Goal: Task Accomplishment & Management: Use online tool/utility

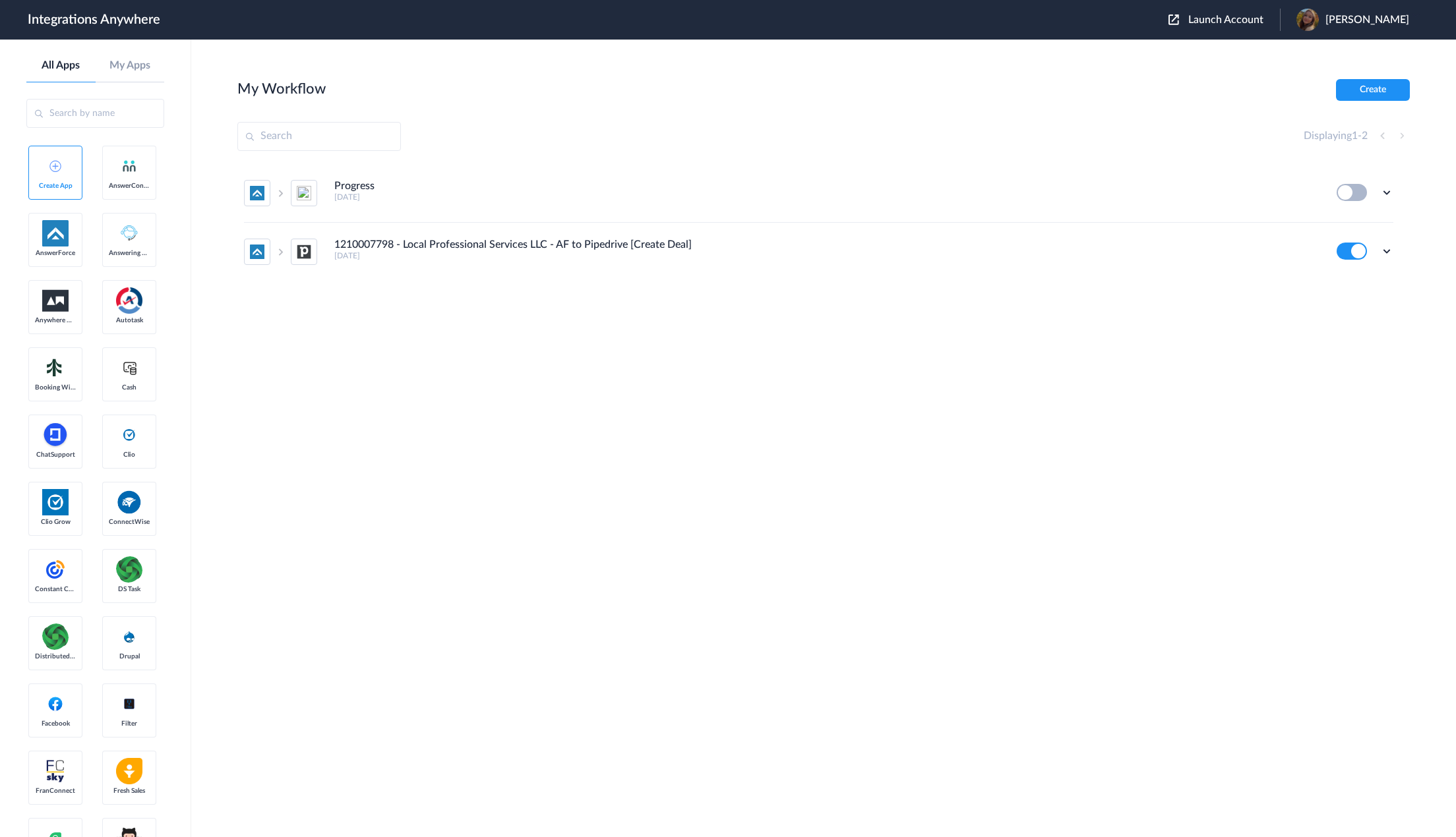
click at [1244, 24] on span "Launch Account" at bounding box center [1226, 19] width 75 height 11
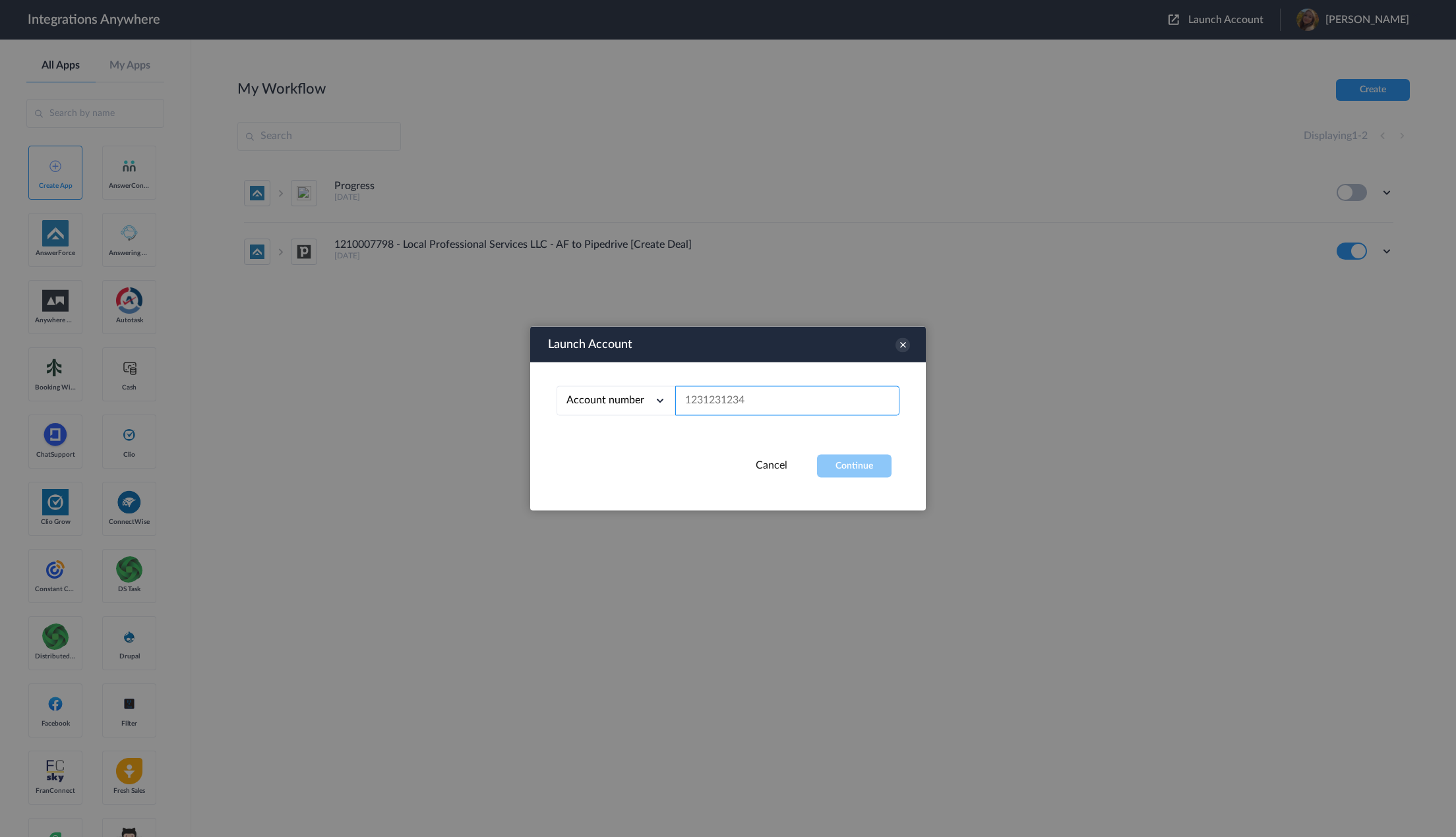
click at [765, 416] on input "text" at bounding box center [787, 401] width 224 height 30
paste input "8282763621"
type input "8282763621"
click at [847, 473] on button "Continue" at bounding box center [854, 466] width 75 height 23
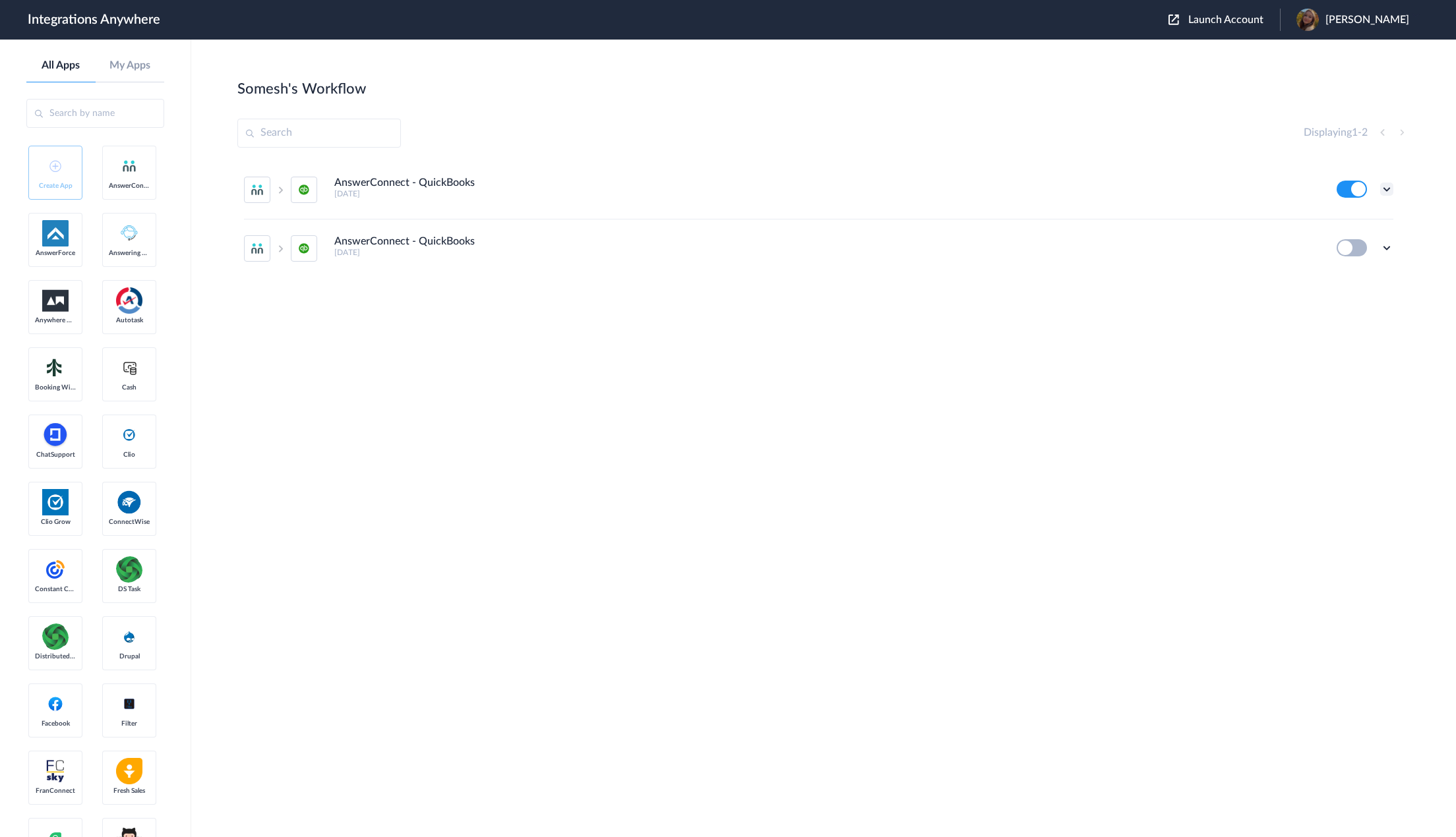
click at [1390, 185] on icon at bounding box center [1387, 189] width 14 height 14
click at [1353, 216] on li "Edit" at bounding box center [1351, 220] width 85 height 24
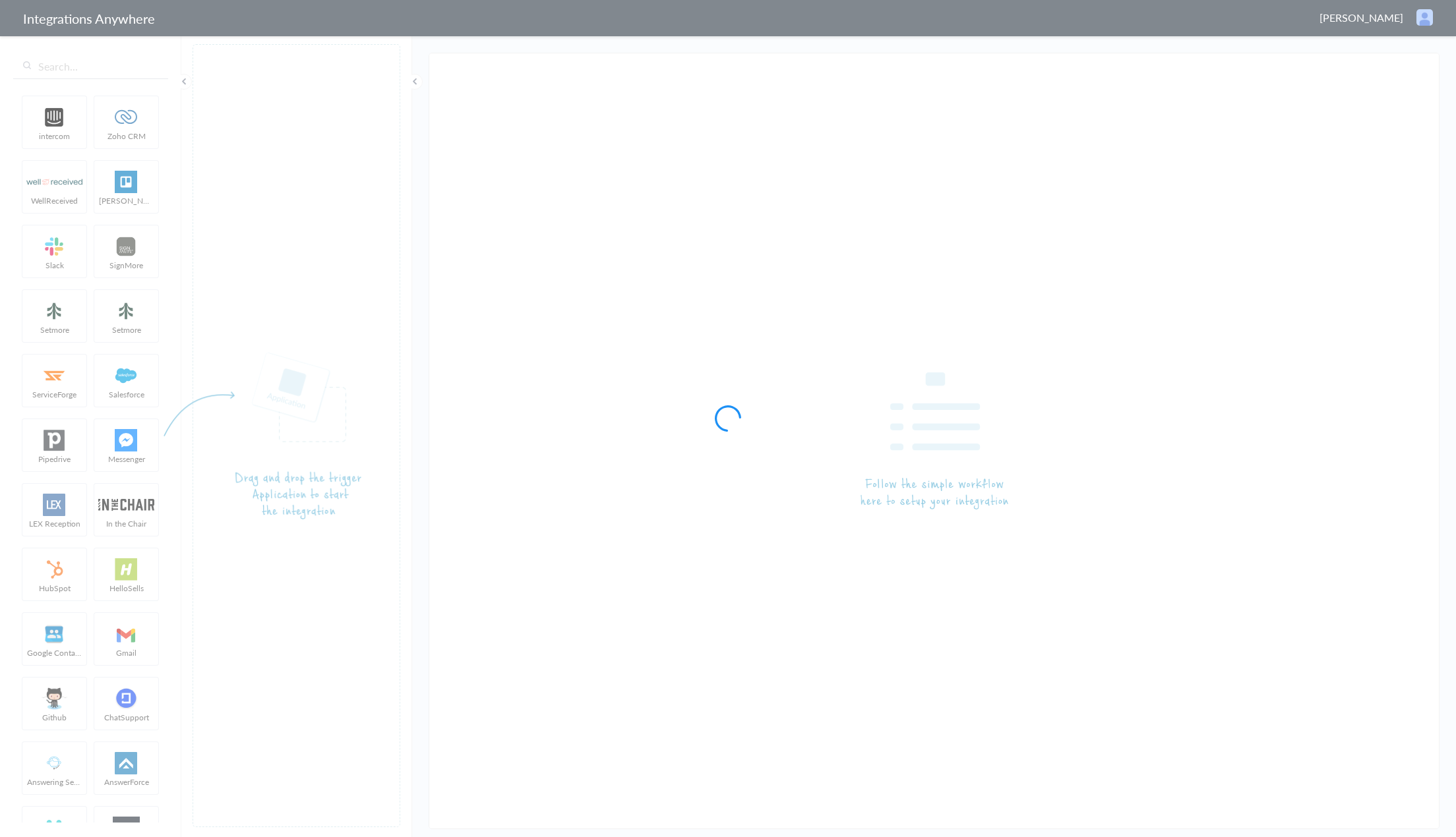
type input "AnswerConnect - QuickBooks"
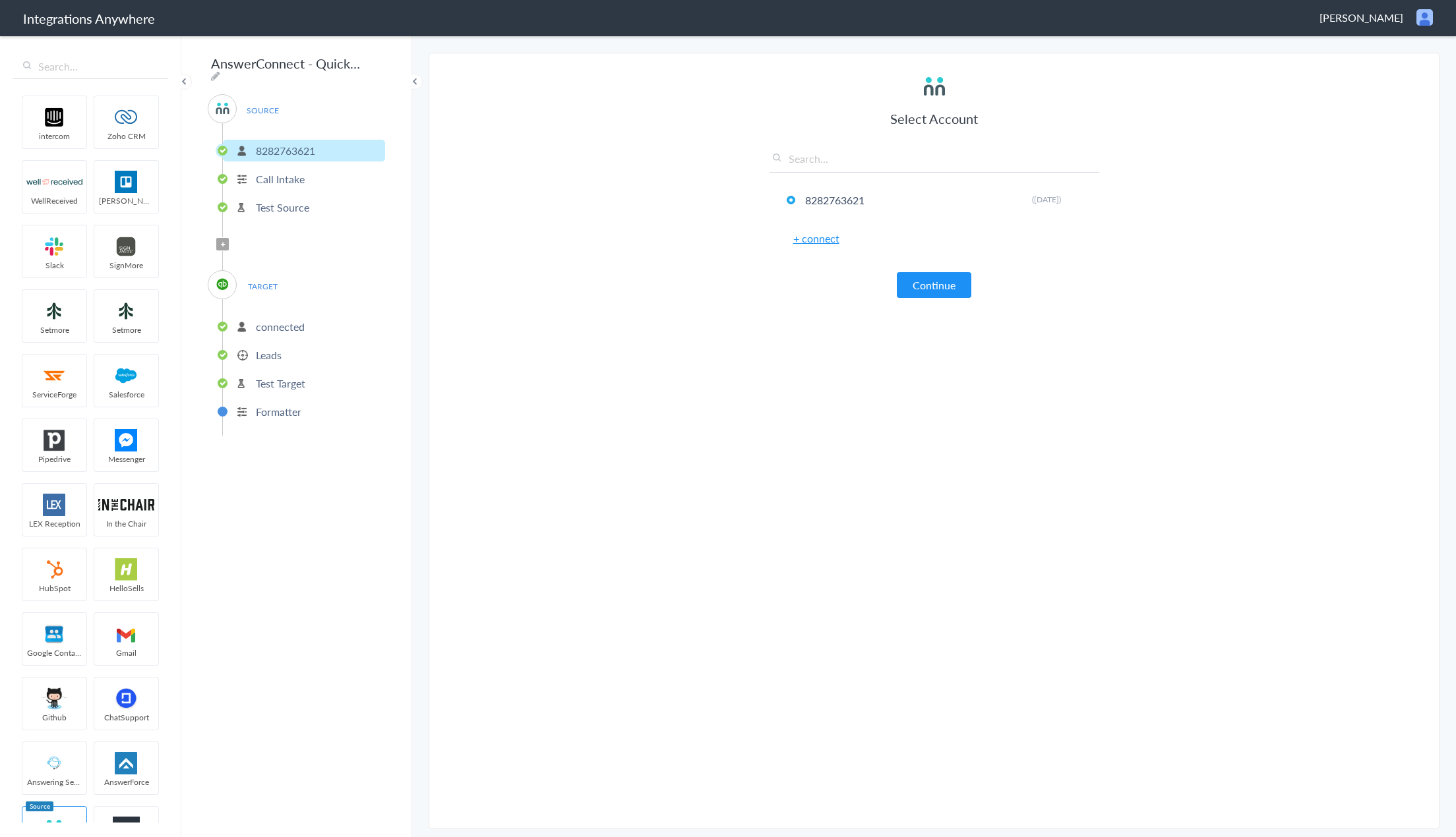
click at [280, 174] on p "Call Intake" at bounding box center [280, 179] width 49 height 15
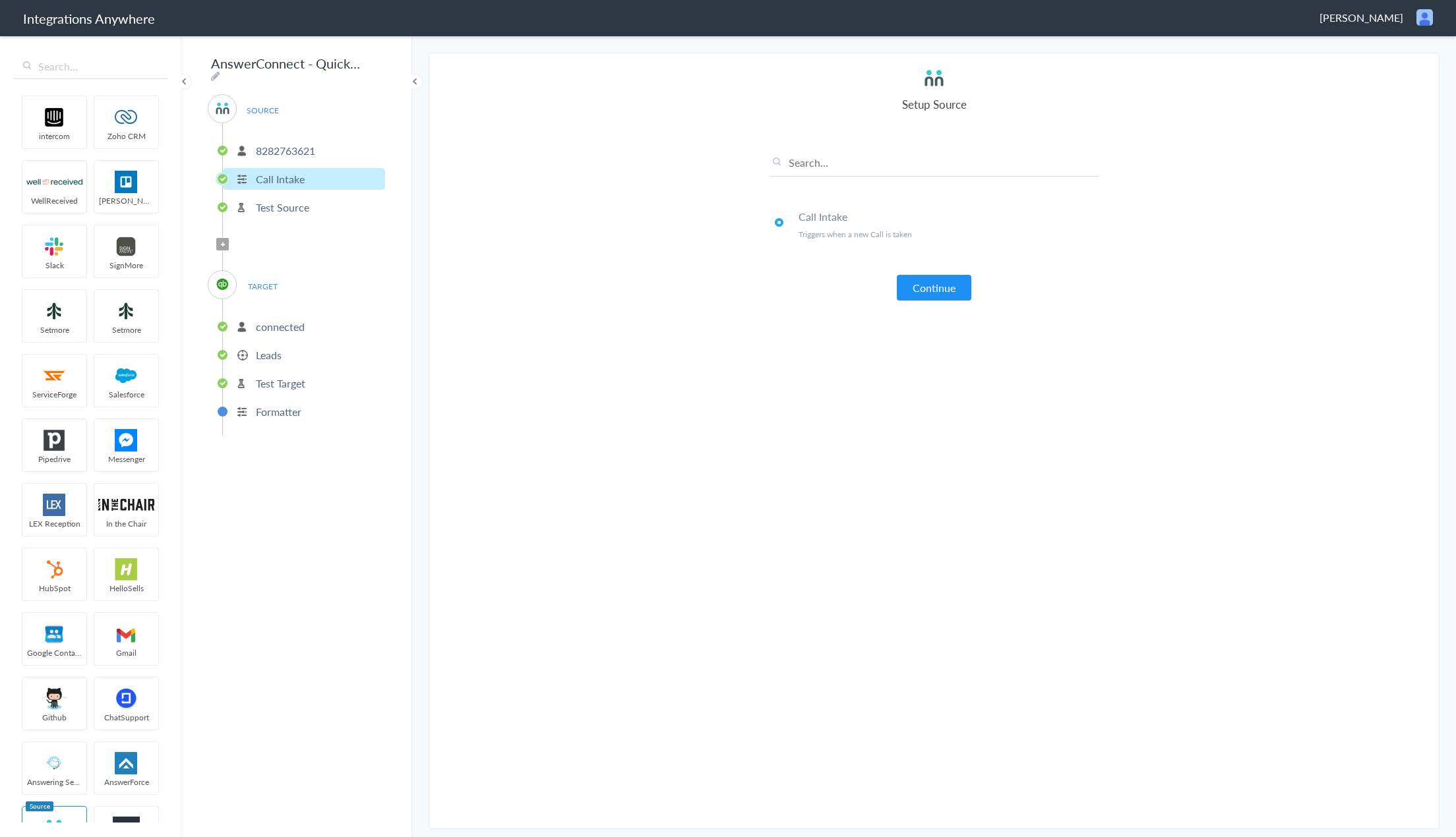
click at [299, 206] on p "Test Source" at bounding box center [282, 207] width 53 height 15
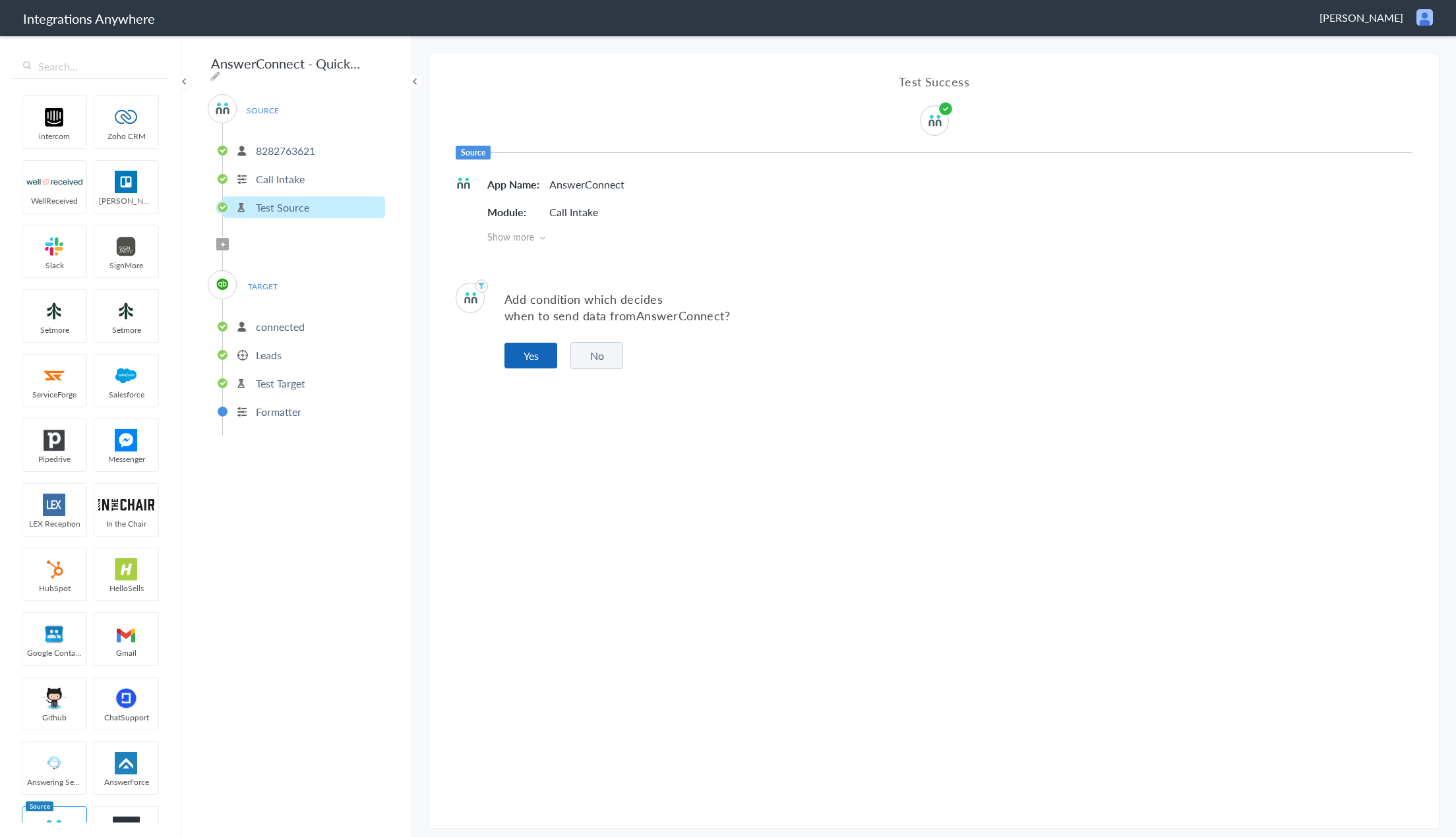
click at [543, 359] on button "Yes" at bounding box center [531, 356] width 53 height 26
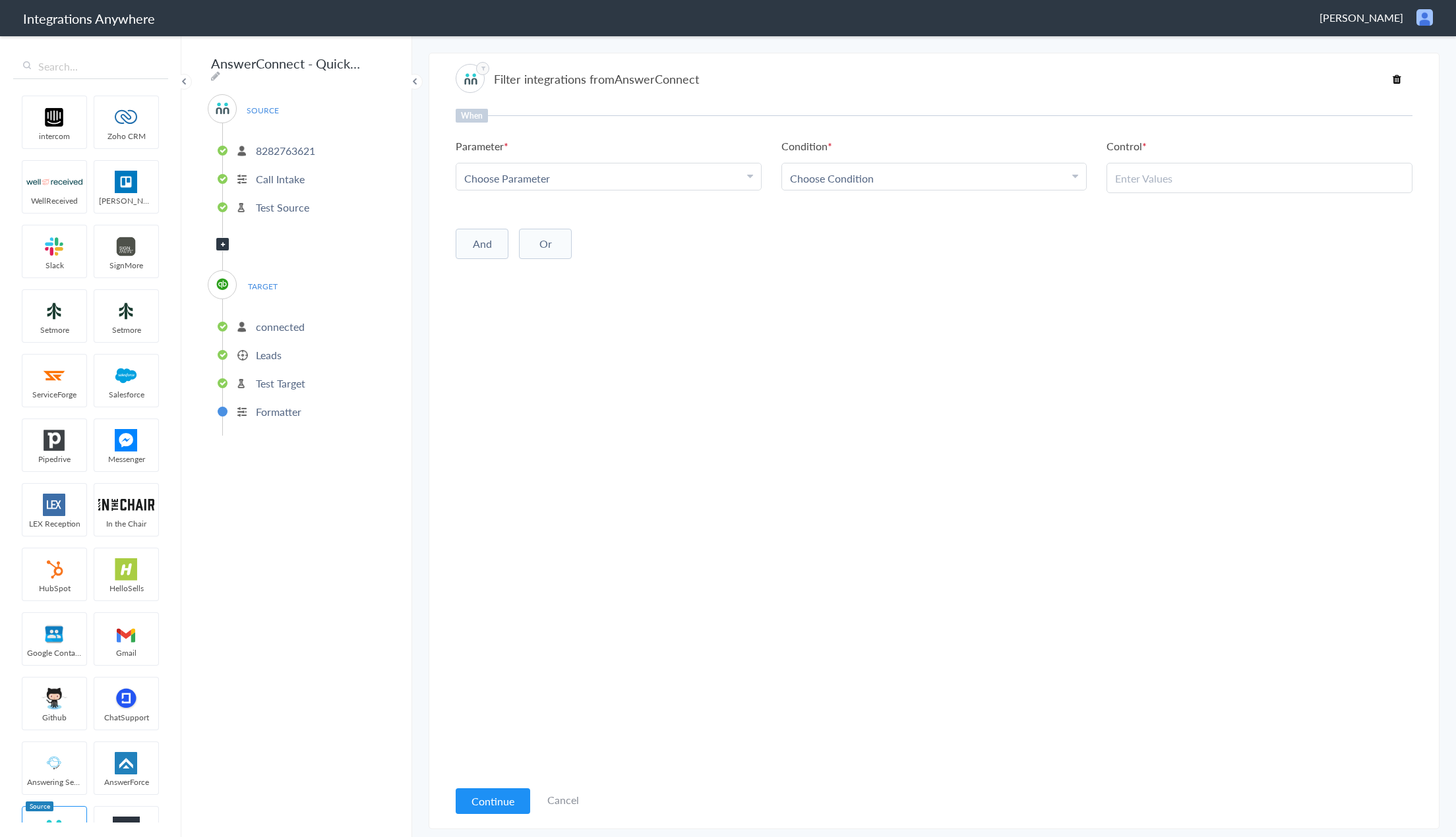
click at [278, 143] on p "8282763621" at bounding box center [285, 150] width 59 height 15
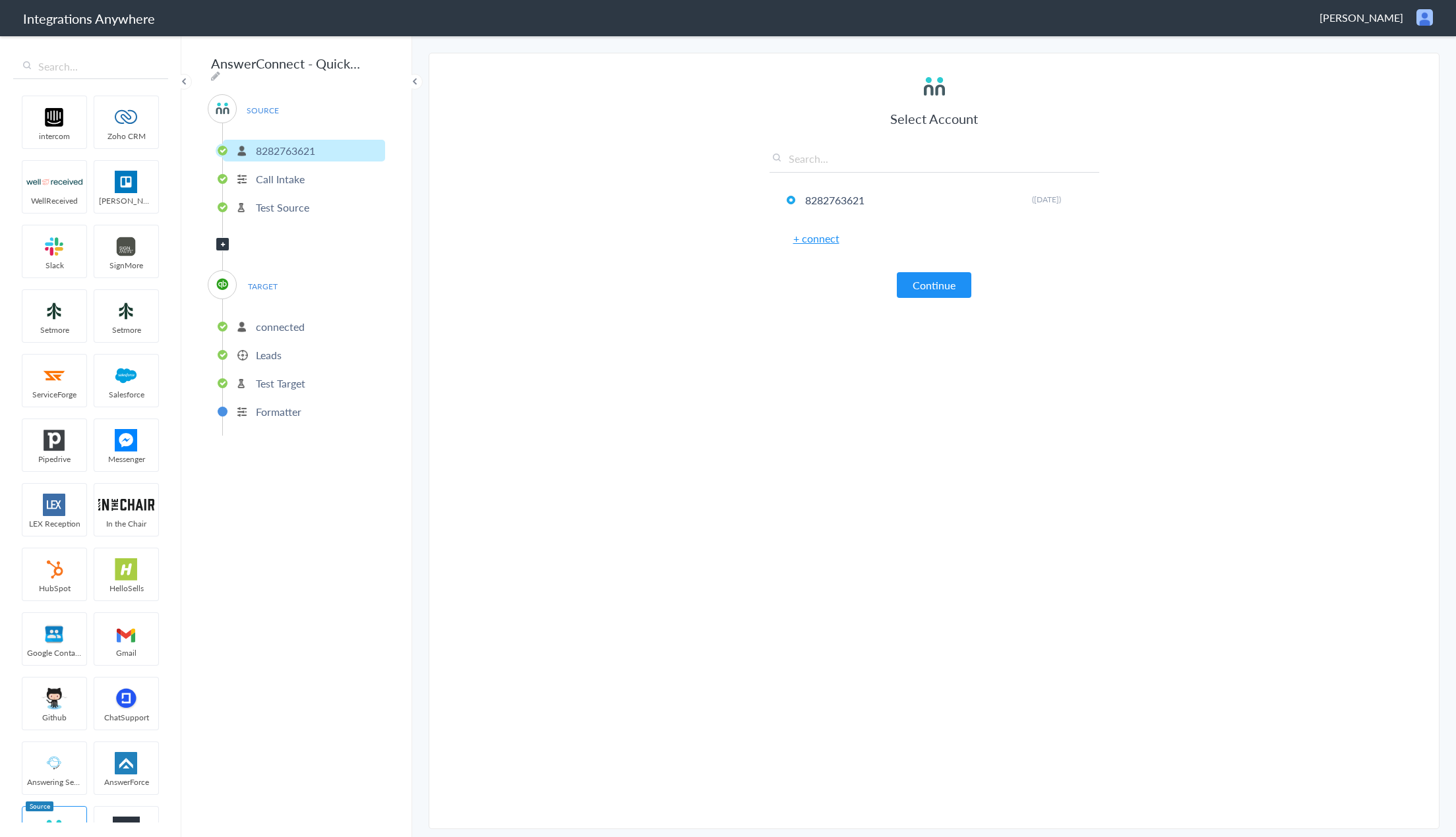
click at [290, 179] on p "Call Intake" at bounding box center [280, 179] width 49 height 15
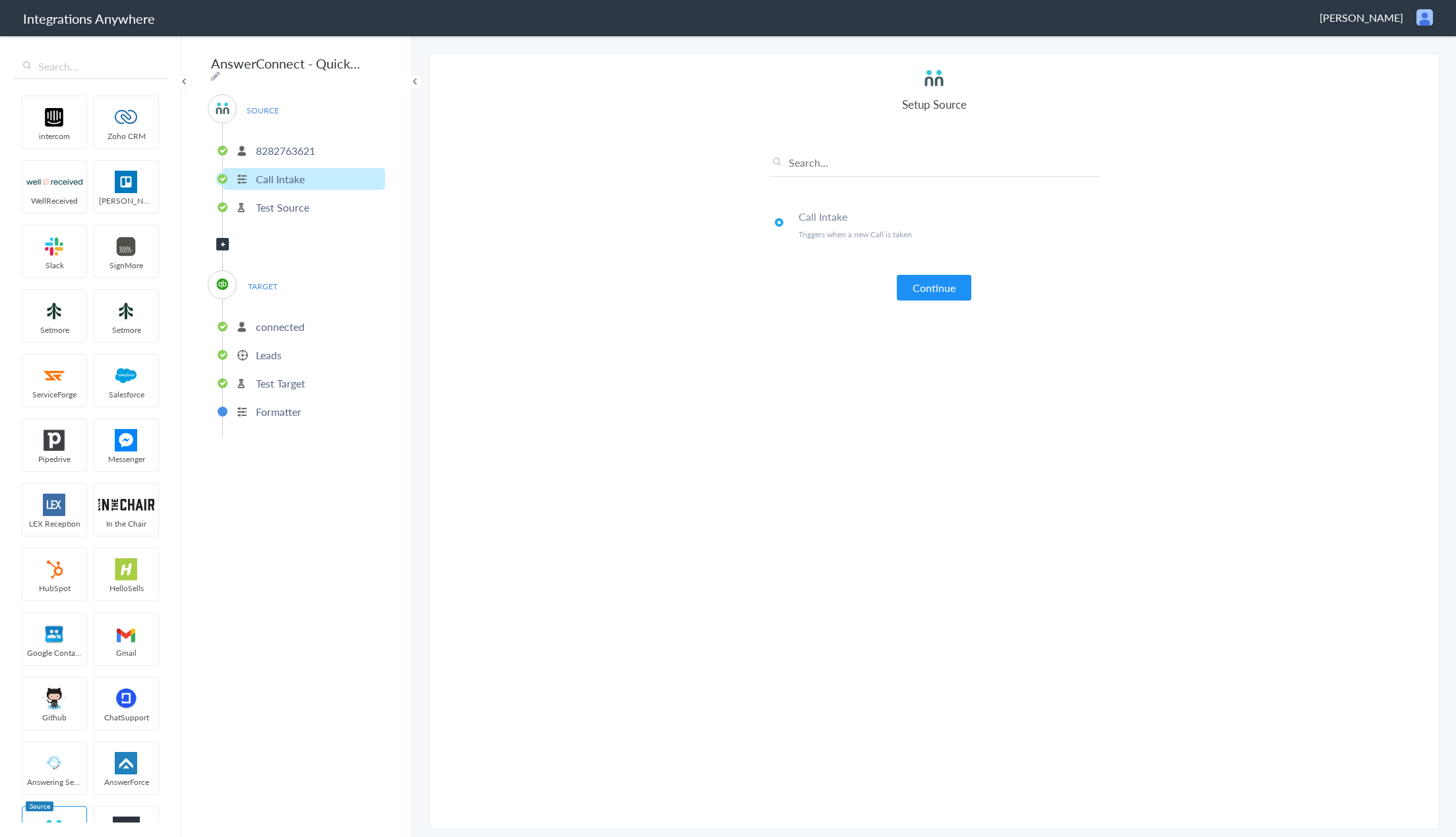
click at [286, 204] on p "Test Source" at bounding box center [282, 207] width 53 height 15
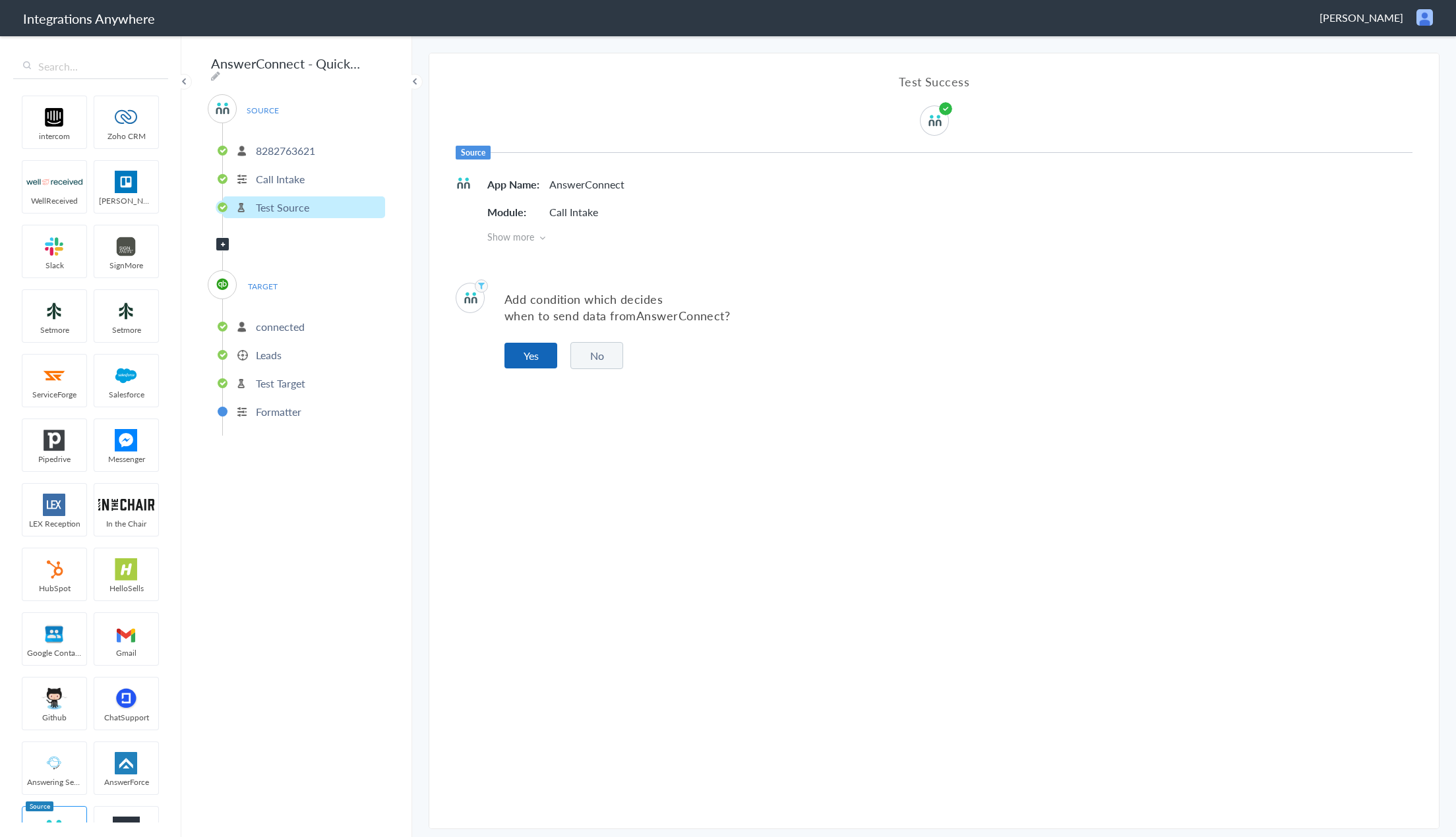
click at [523, 358] on button "Yes" at bounding box center [531, 356] width 53 height 26
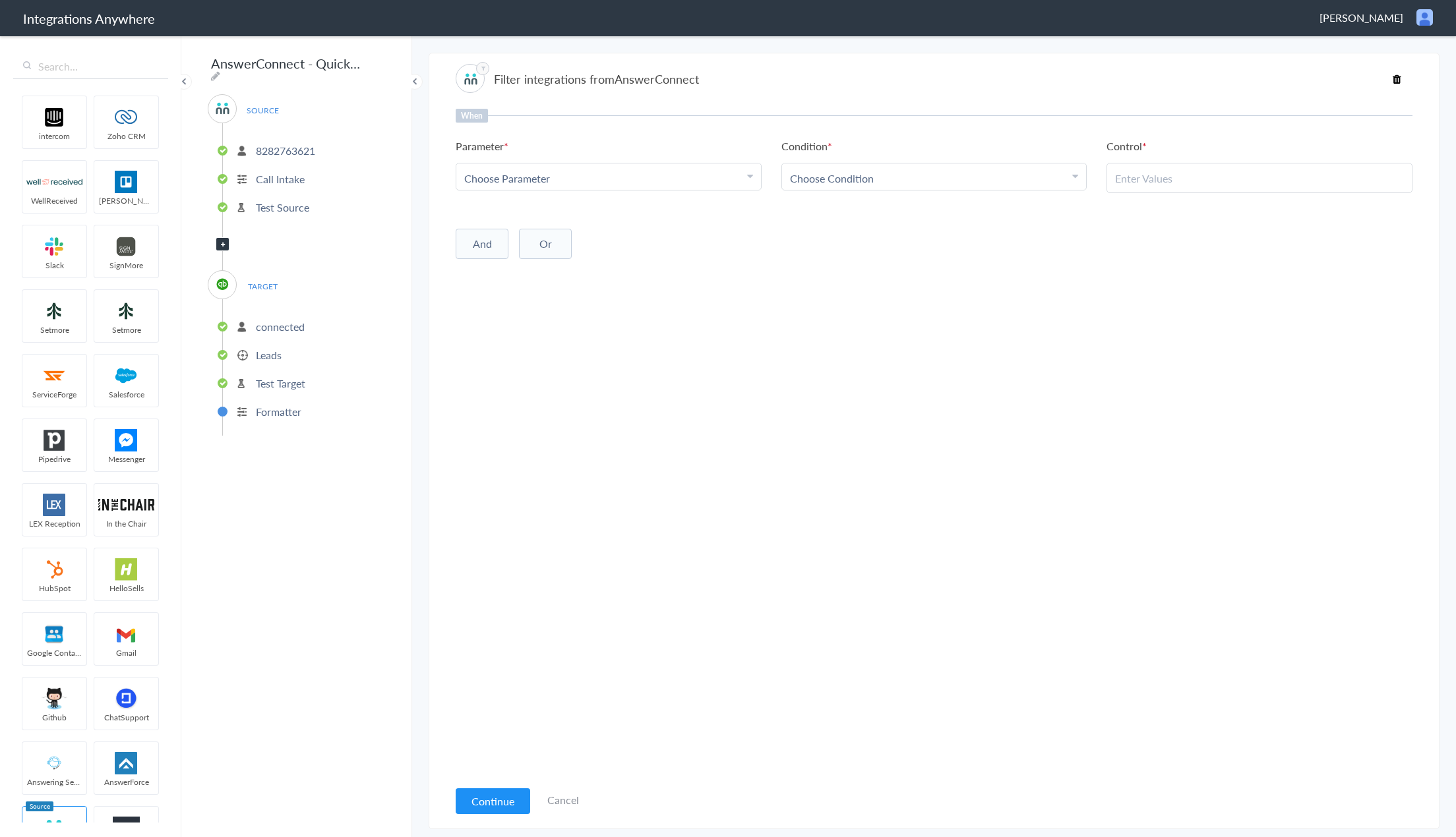
click at [283, 322] on p "connected" at bounding box center [280, 326] width 49 height 15
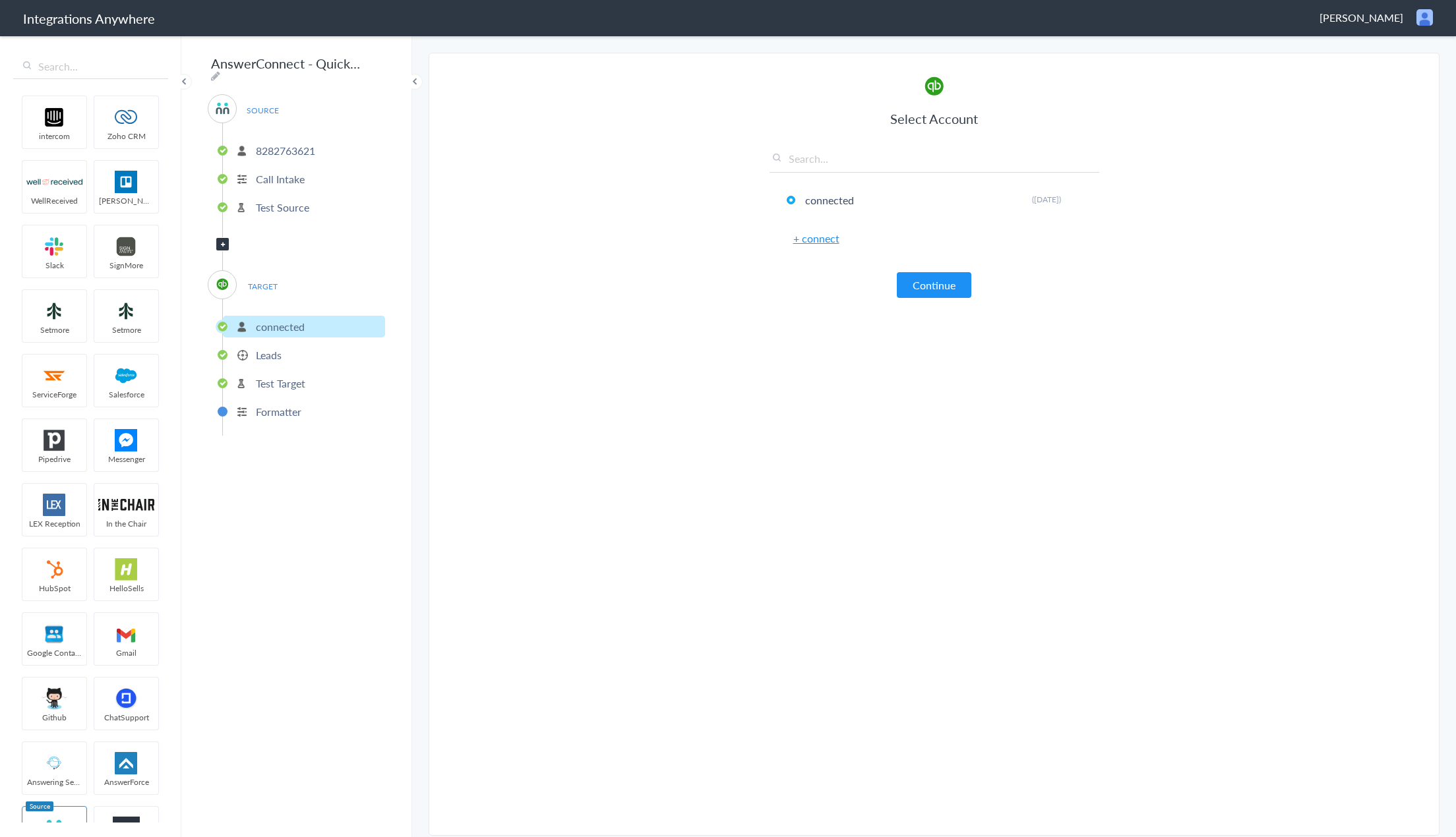
click at [271, 354] on p "Leads" at bounding box center [268, 354] width 26 height 15
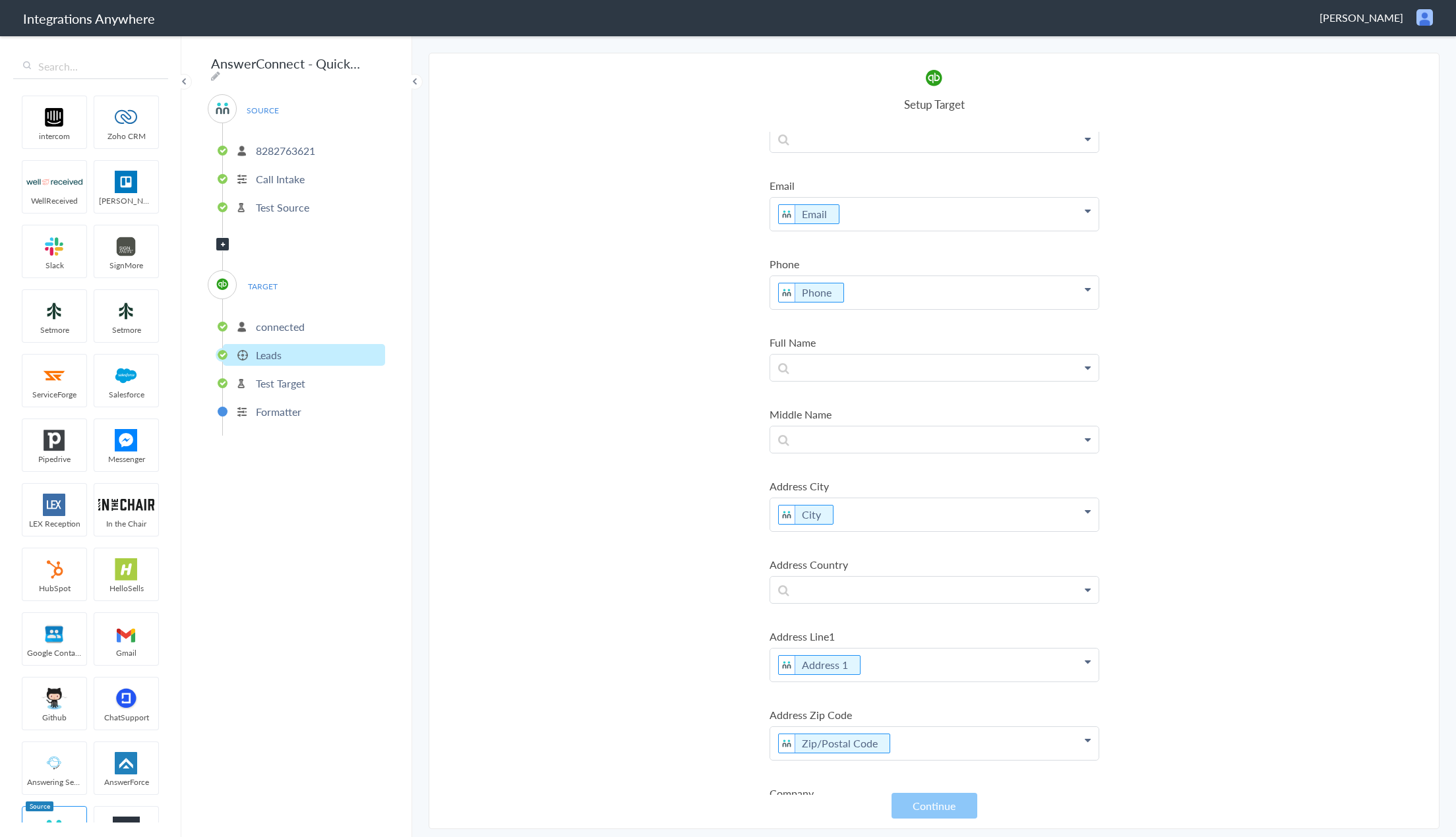
scroll to position [238, 0]
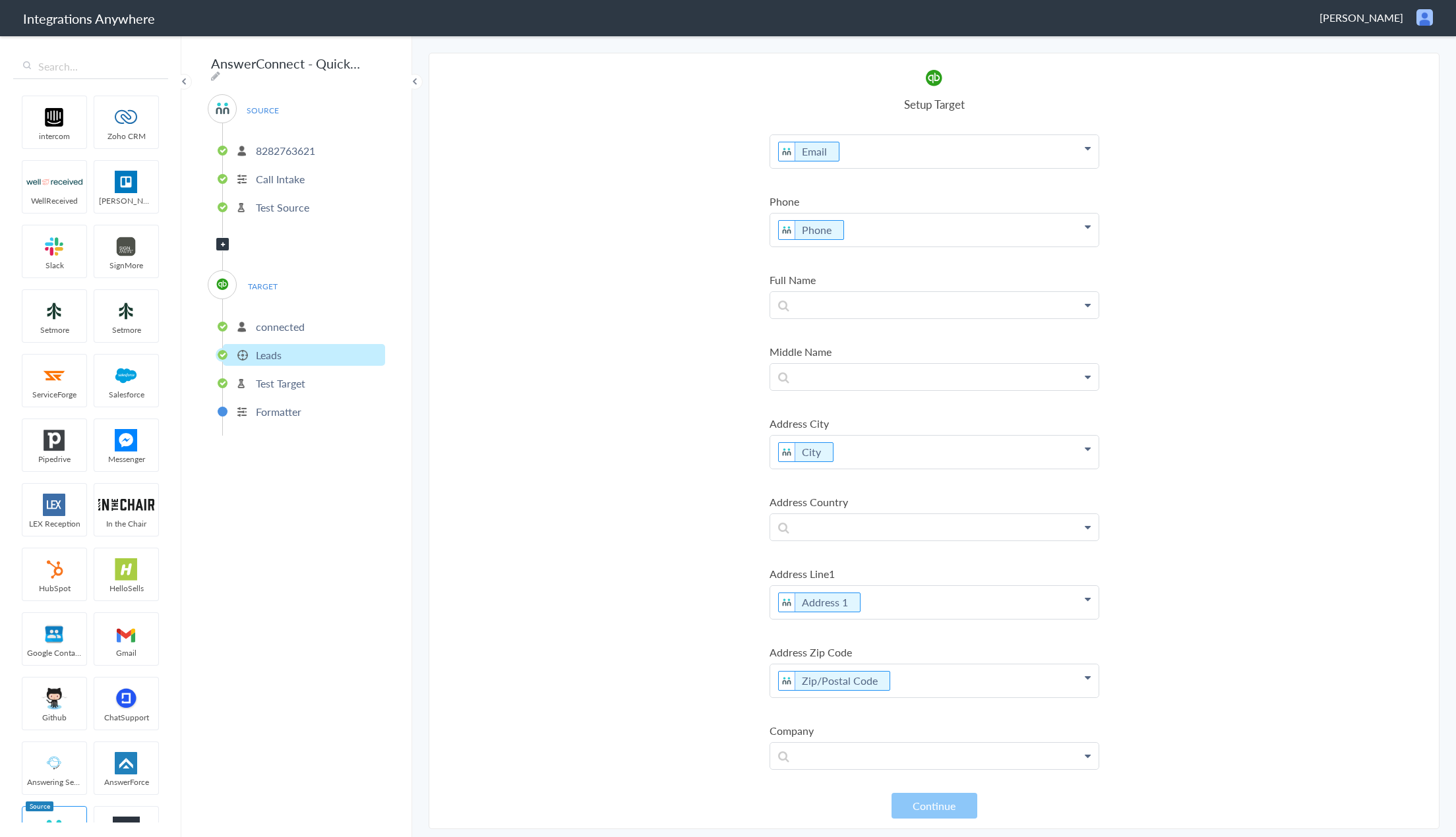
click at [287, 319] on p "connected" at bounding box center [280, 326] width 49 height 15
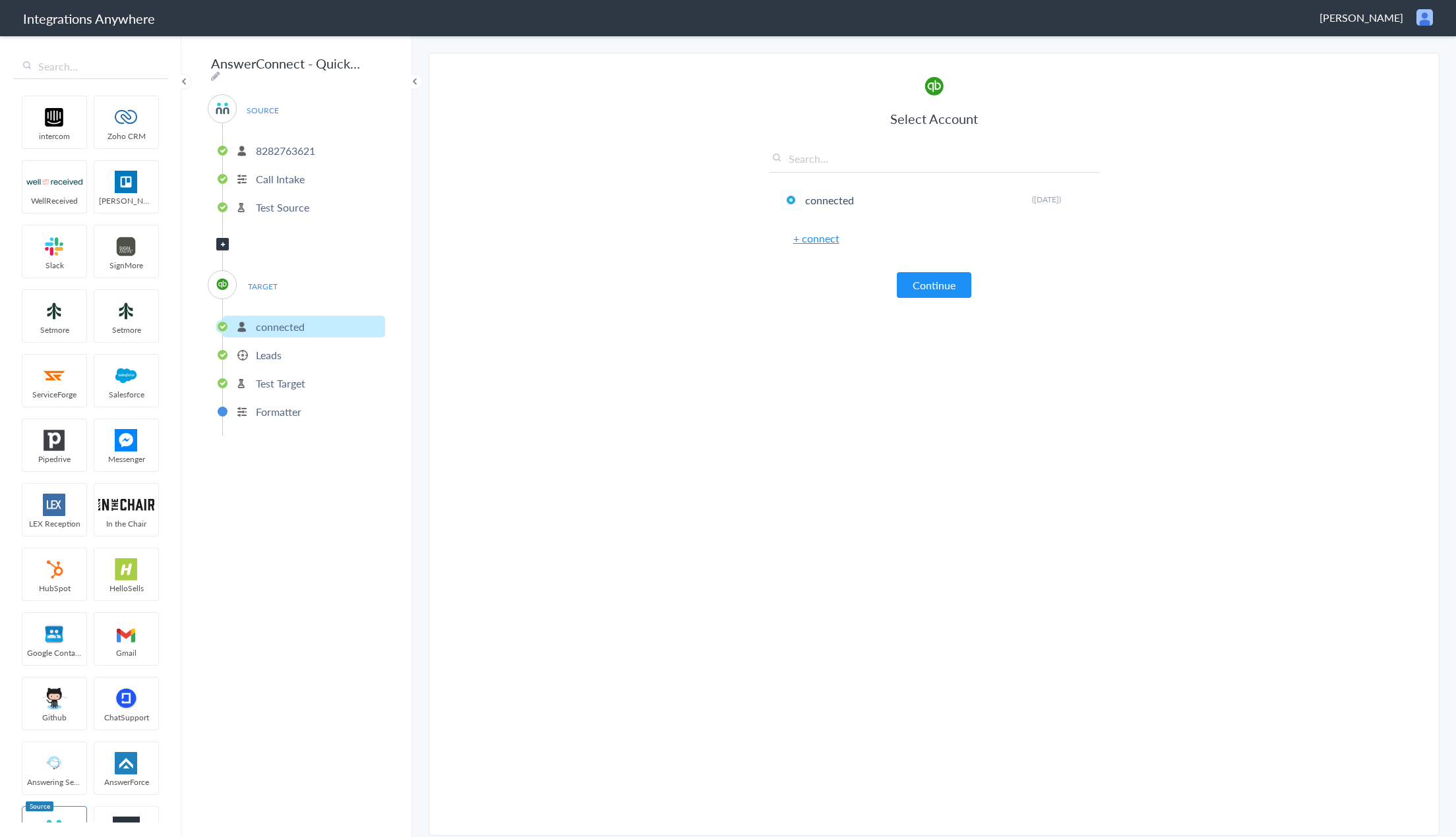
click at [276, 347] on p "Leads" at bounding box center [268, 354] width 26 height 15
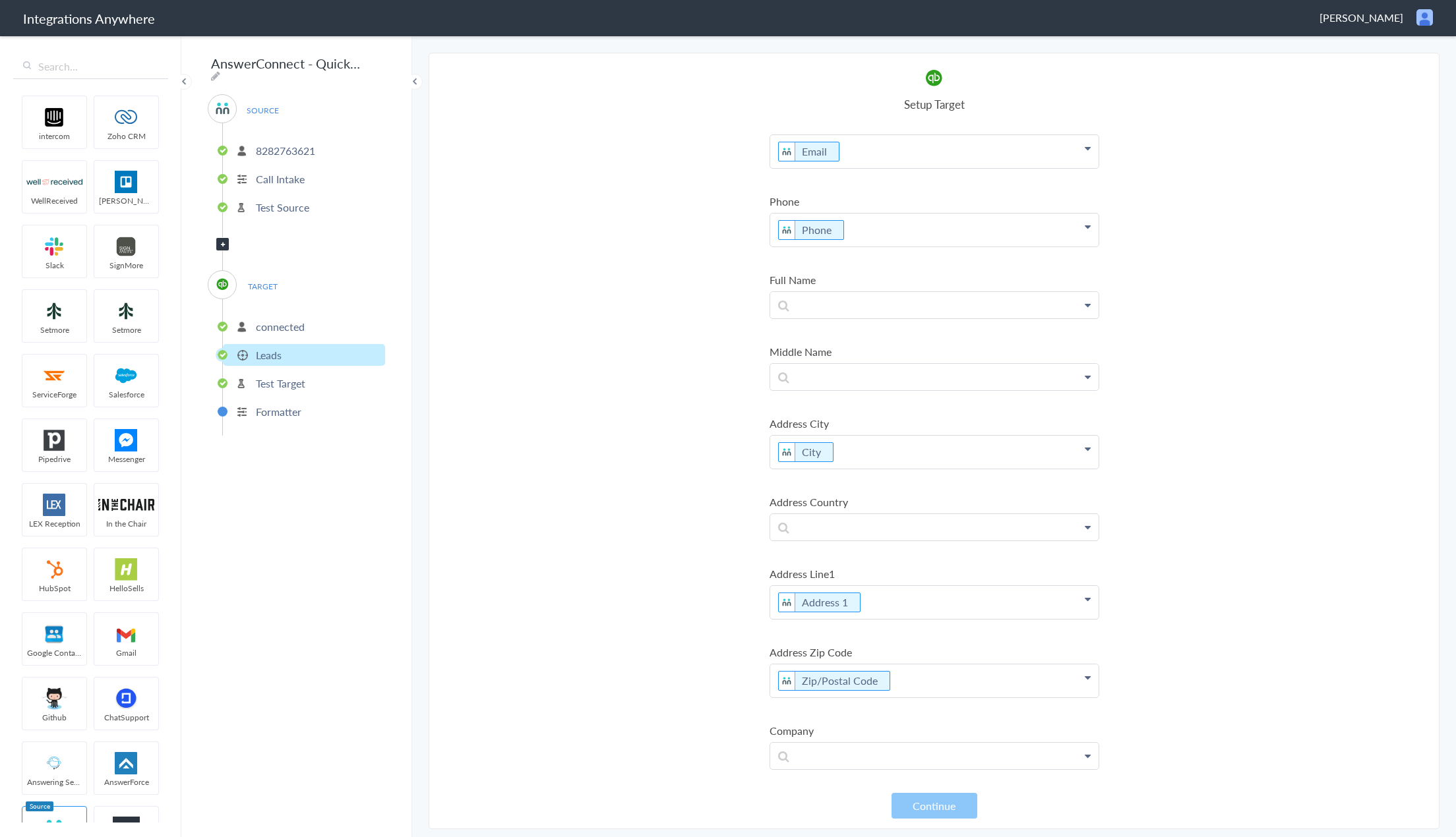
click at [263, 279] on span "TARGET" at bounding box center [262, 286] width 50 height 18
click at [270, 281] on span "TARGET" at bounding box center [262, 286] width 50 height 18
click at [273, 200] on p "Test Source" at bounding box center [282, 207] width 53 height 15
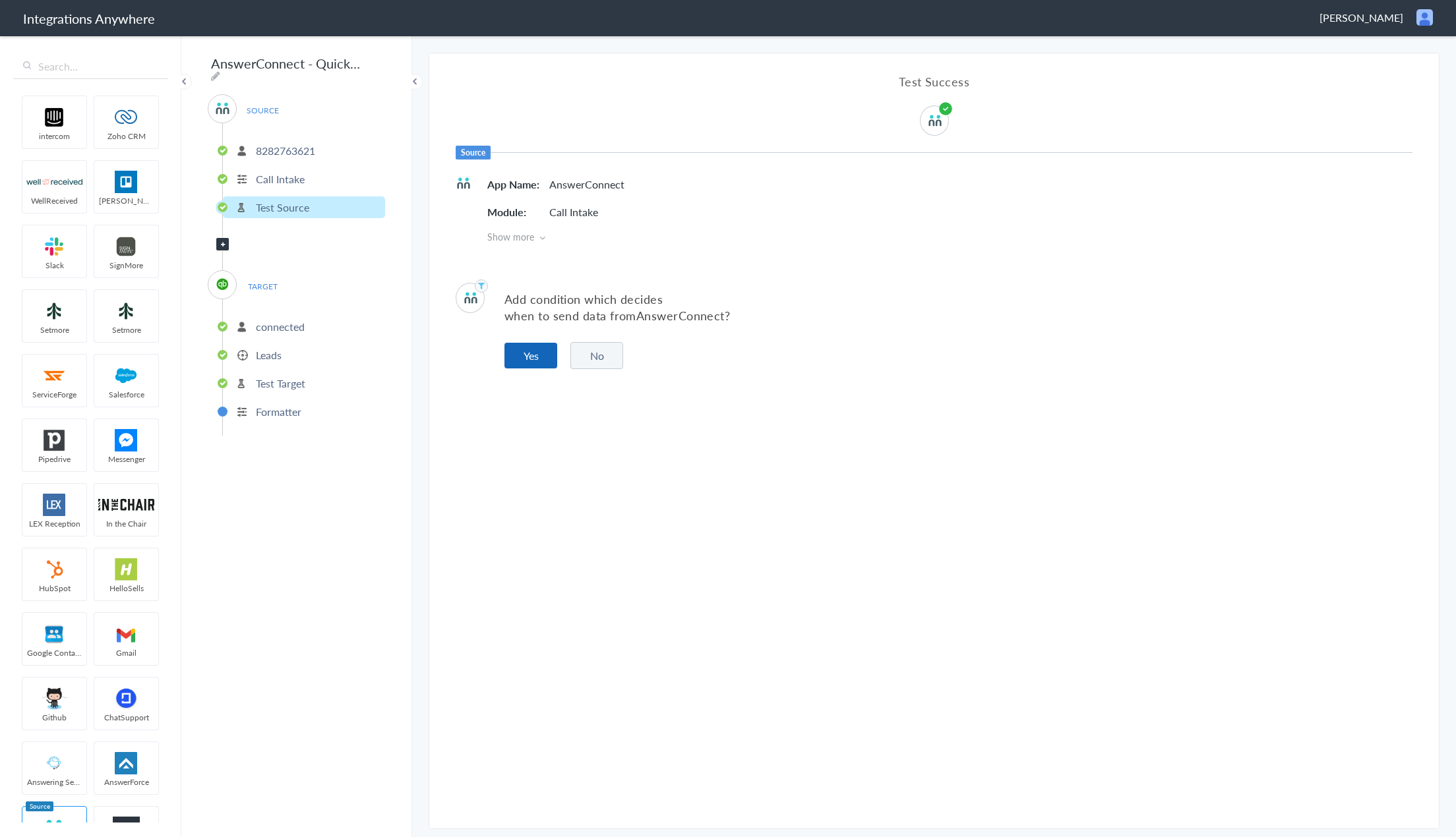
click at [530, 348] on button "Yes" at bounding box center [531, 356] width 53 height 26
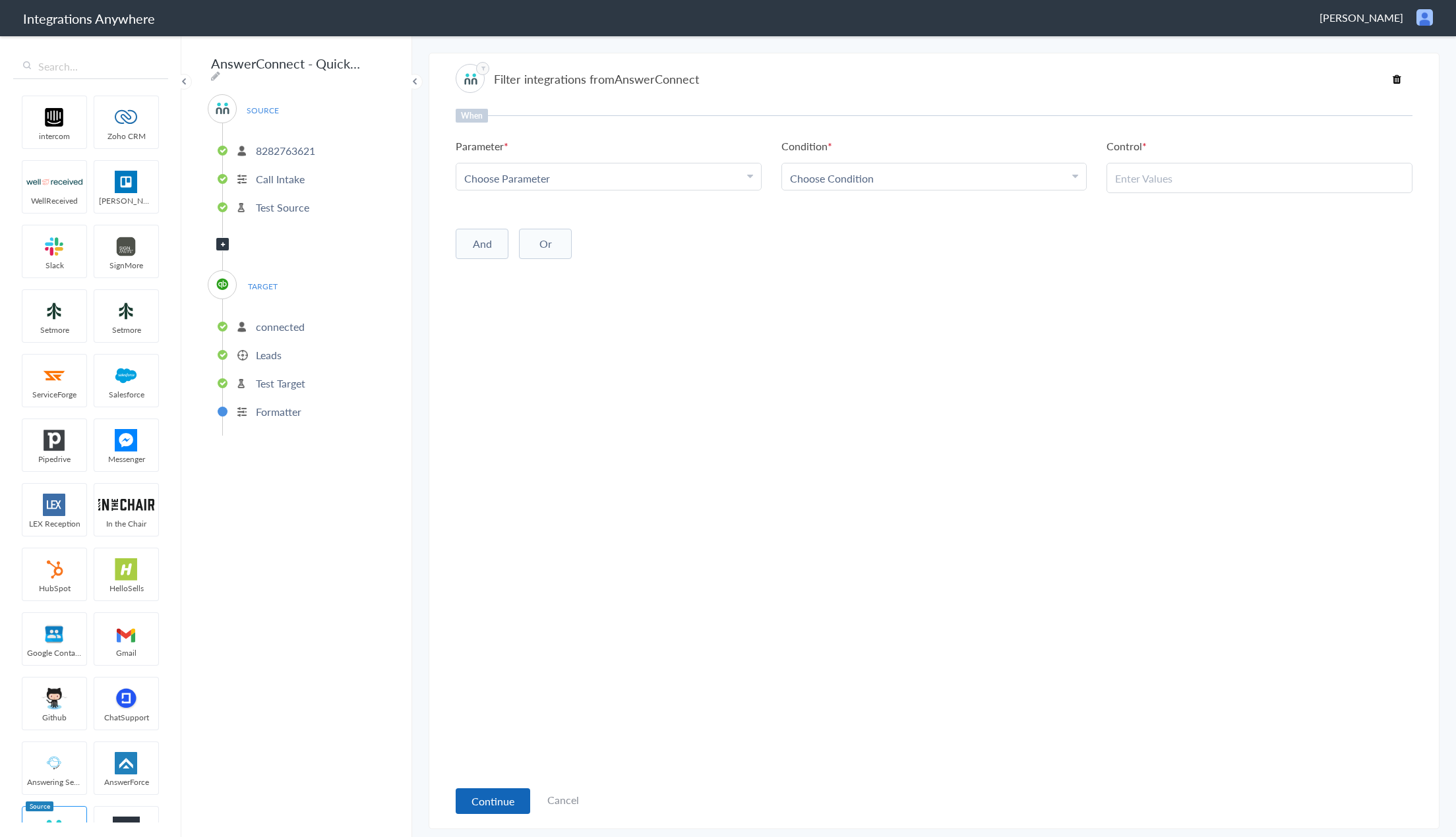
click at [496, 799] on button "Continue" at bounding box center [493, 801] width 75 height 26
click at [273, 319] on p "connected" at bounding box center [280, 326] width 49 height 15
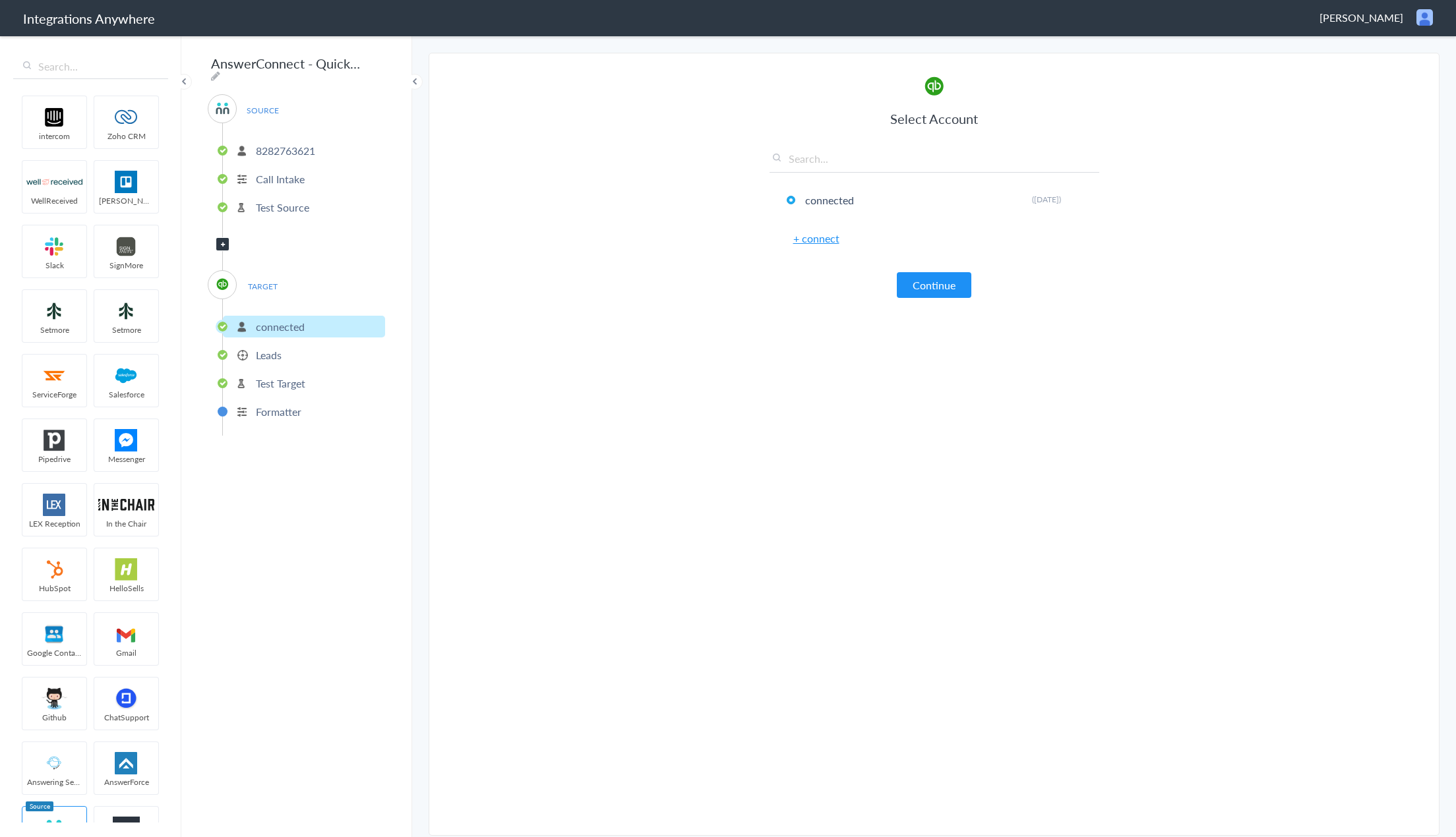
click at [271, 347] on p "Leads" at bounding box center [268, 354] width 26 height 15
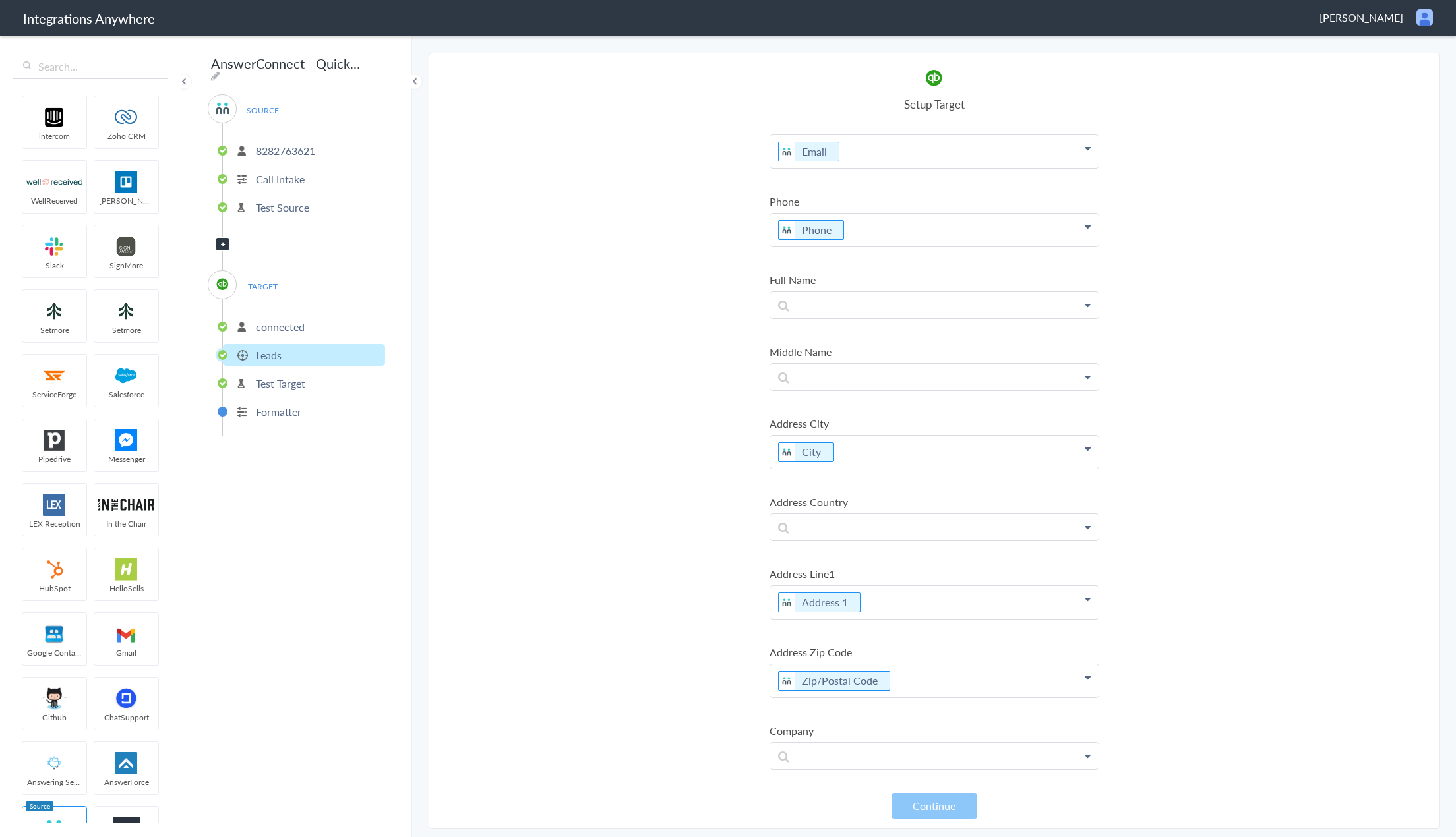
click at [278, 376] on p "Test Target" at bounding box center [280, 383] width 49 height 15
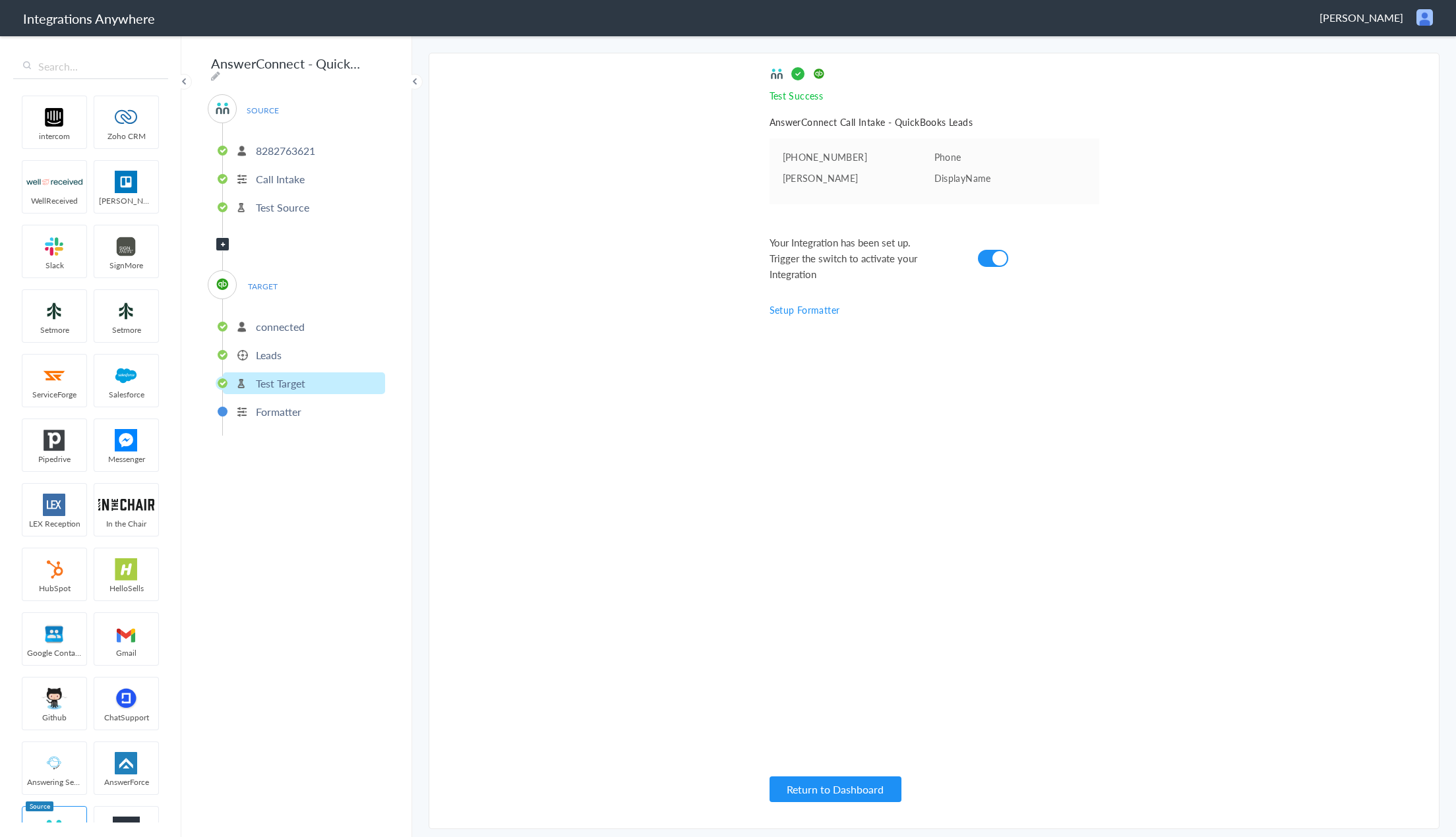
click at [288, 414] on li "Formatter" at bounding box center [304, 411] width 162 height 22
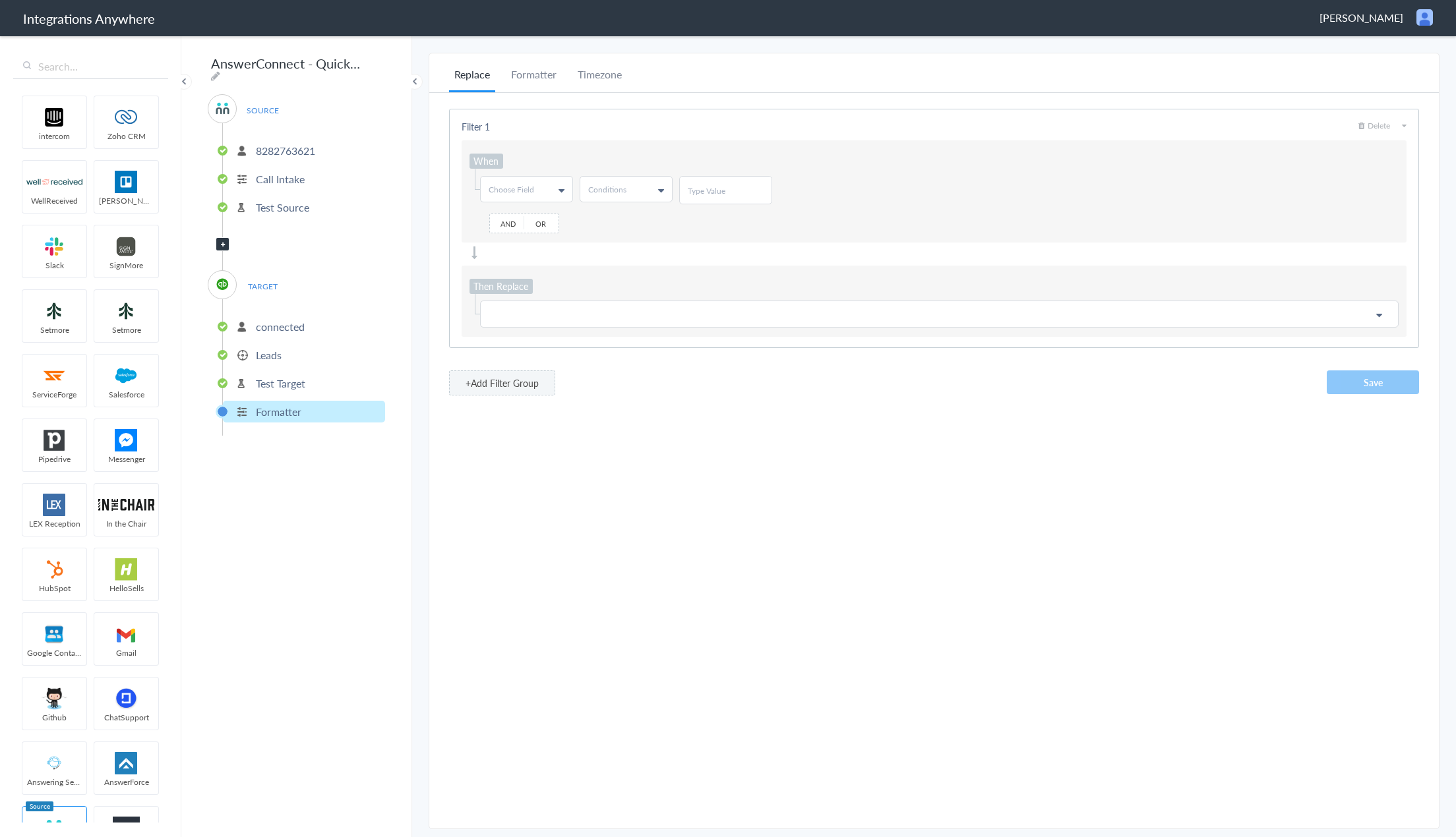
click at [288, 202] on p "Test Source" at bounding box center [282, 207] width 53 height 15
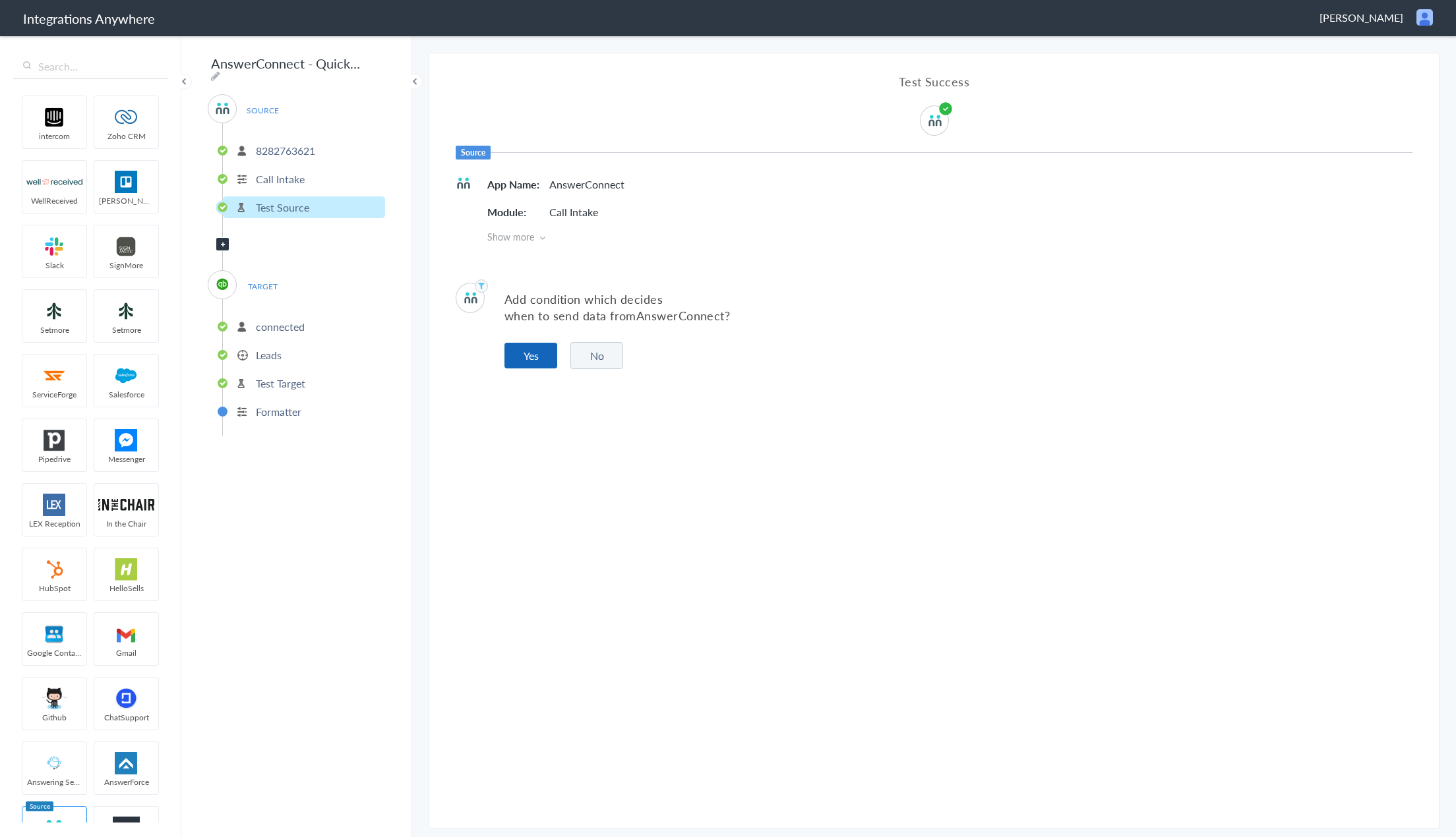
click at [525, 354] on button "Yes" at bounding box center [531, 356] width 53 height 26
